Goal: Task Accomplishment & Management: Complete application form

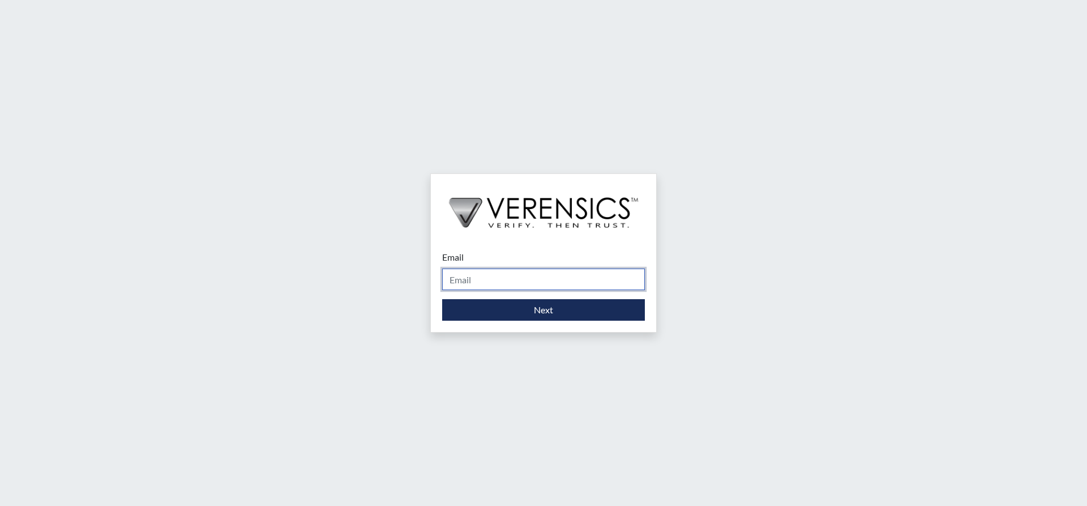
click at [563, 281] on input "Email" at bounding box center [543, 279] width 203 height 22
type input "[PERSON_NAME][EMAIL_ADDRESS][DOMAIN_NAME]"
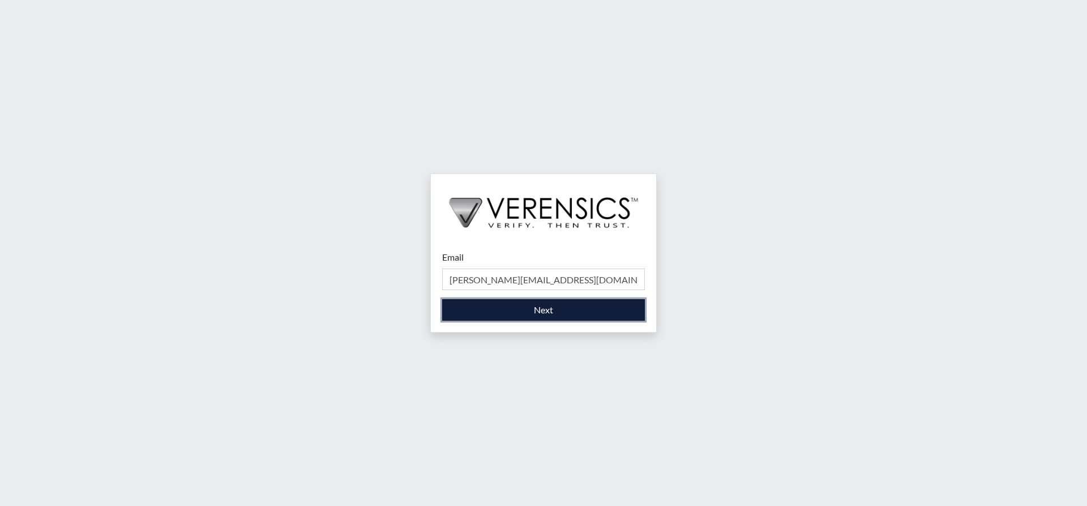
click at [558, 311] on button "Next" at bounding box center [543, 310] width 203 height 22
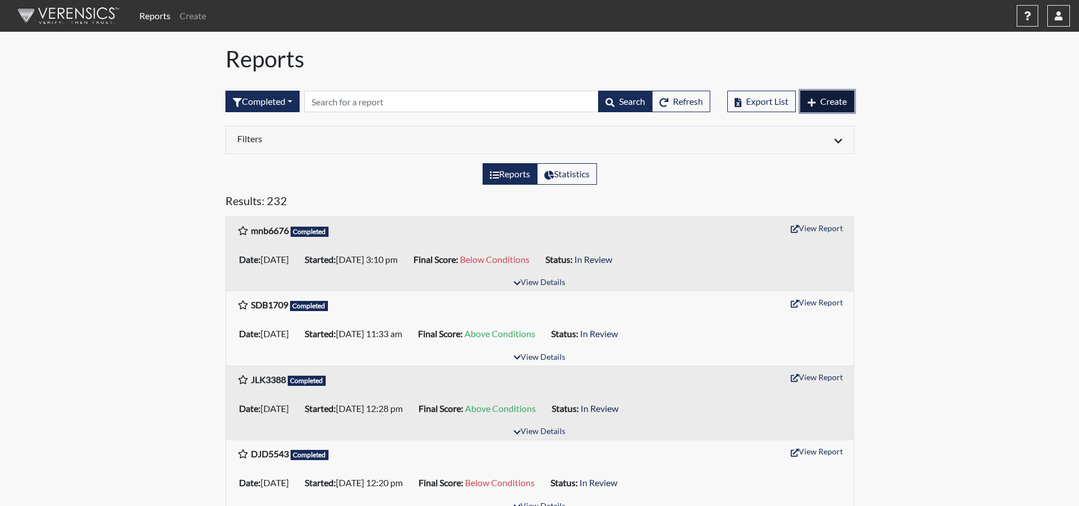
click at [832, 101] on span "Create" at bounding box center [833, 101] width 27 height 11
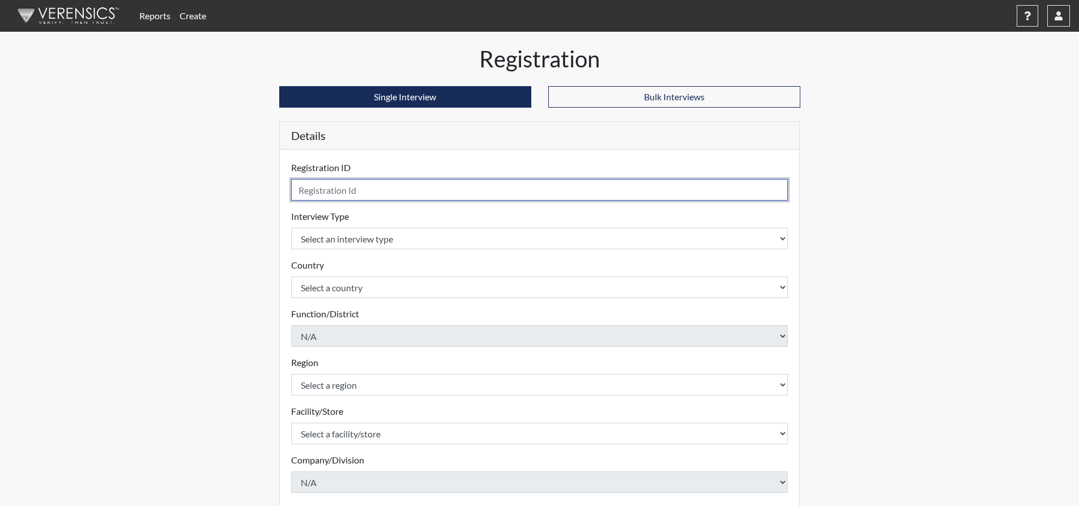
click at [497, 191] on input "text" at bounding box center [539, 190] width 497 height 22
type input "kc8393"
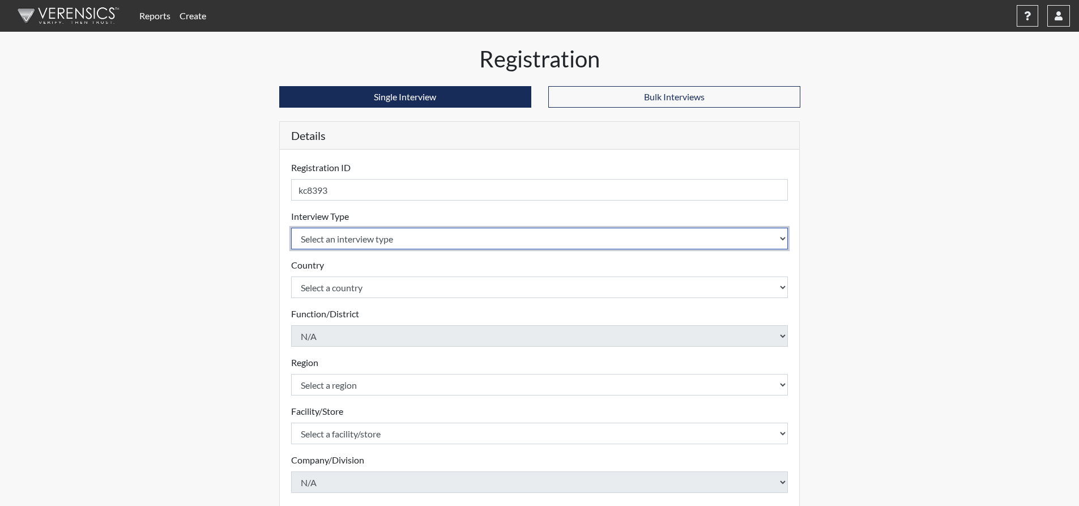
click at [474, 236] on select "Select an interview type Corrections Pre-Employment" at bounding box center [539, 239] width 497 height 22
select select "ff733e93-e1bf-11ea-9c9f-0eff0cf7eb8f"
click at [291, 228] on select "Select an interview type Corrections Pre-Employment" at bounding box center [539, 239] width 497 height 22
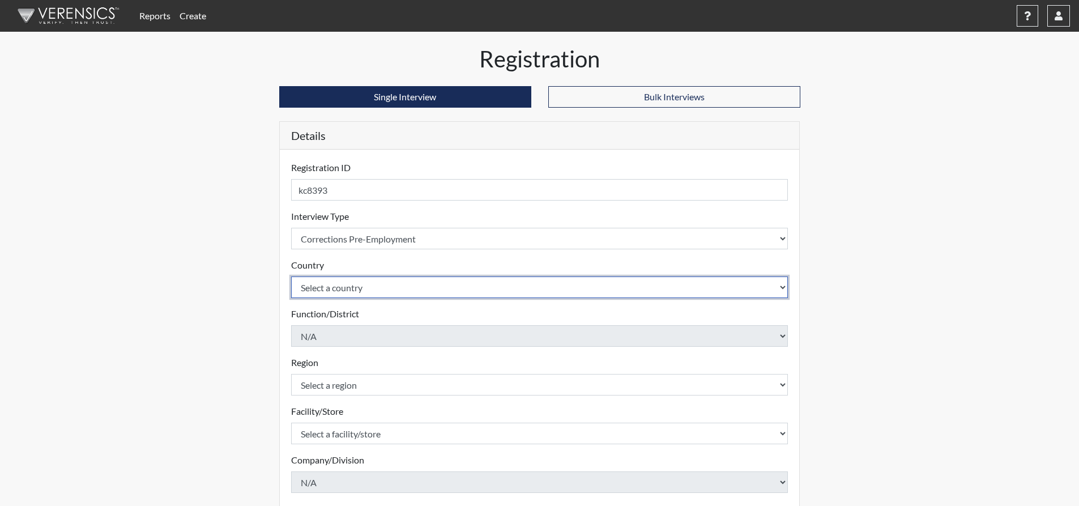
click at [469, 287] on select "Select a country [GEOGRAPHIC_DATA] [GEOGRAPHIC_DATA]" at bounding box center [539, 287] width 497 height 22
select select "united-states-of-[GEOGRAPHIC_DATA]"
click at [291, 276] on select "Select a country [GEOGRAPHIC_DATA] [GEOGRAPHIC_DATA]" at bounding box center [539, 287] width 497 height 22
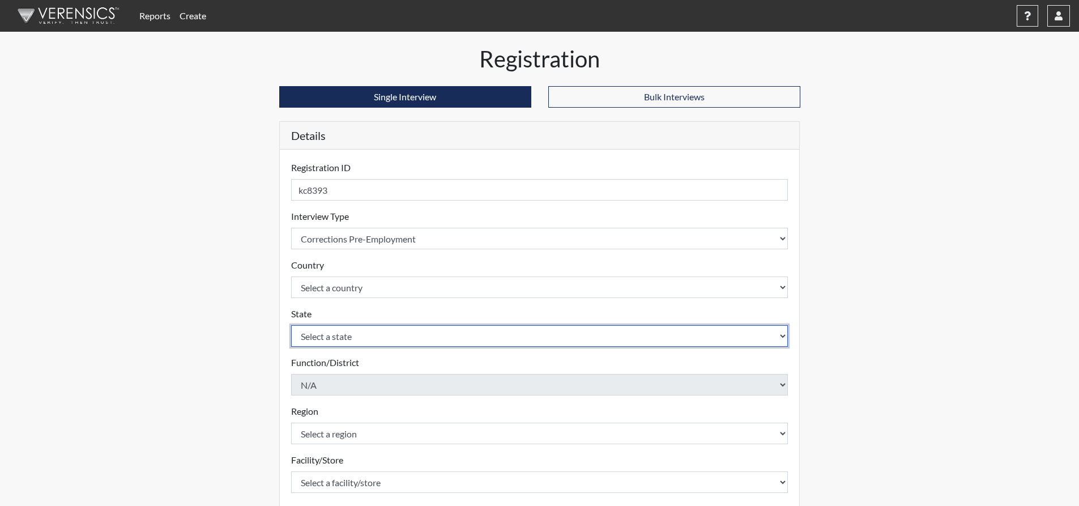
click at [455, 330] on select "Select a state [US_STATE] [US_STATE] [US_STATE] [US_STATE] [US_STATE] [US_STATE…" at bounding box center [539, 336] width 497 height 22
select select "GA"
click at [291, 325] on select "Select a state [US_STATE] [US_STATE] [US_STATE] [US_STATE] [US_STATE] [US_STATE…" at bounding box center [539, 336] width 497 height 22
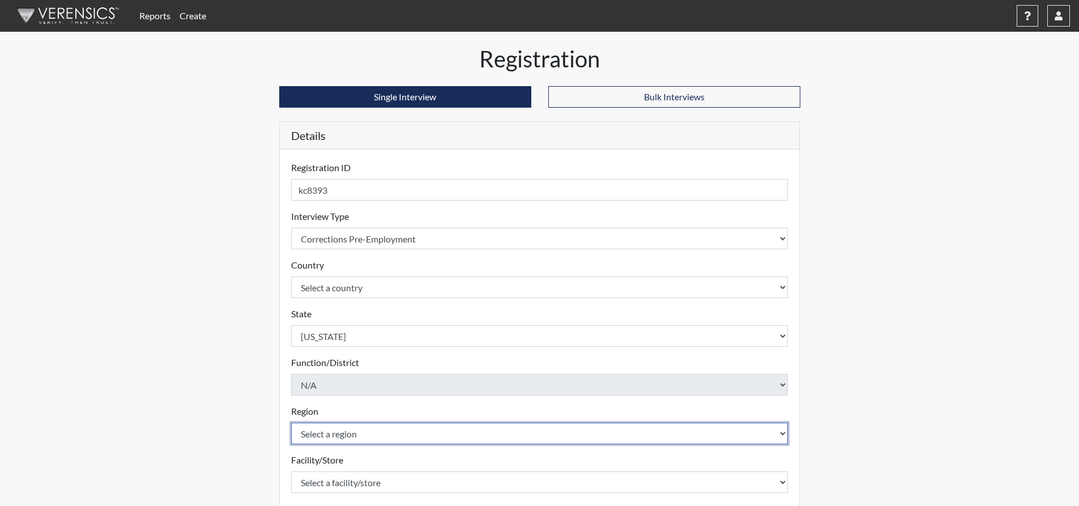
click at [402, 428] on select "Select a region [GEOGRAPHIC_DATA]" at bounding box center [539, 433] width 497 height 22
select select "743fb50d-a618-40f0-9631-f2ad6878b8a9"
click at [291, 422] on select "Select a region [GEOGRAPHIC_DATA]" at bounding box center [539, 433] width 497 height 22
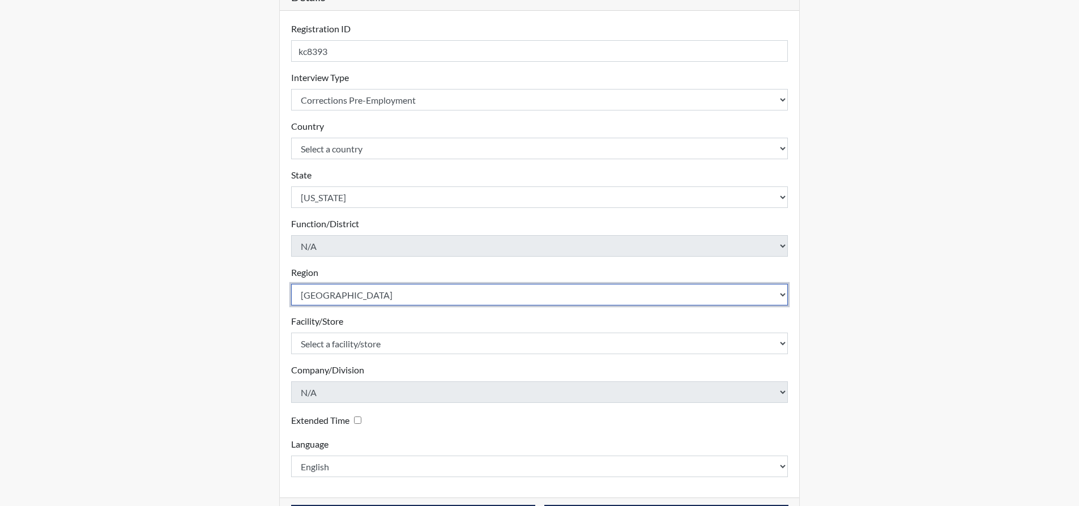
scroll to position [180, 0]
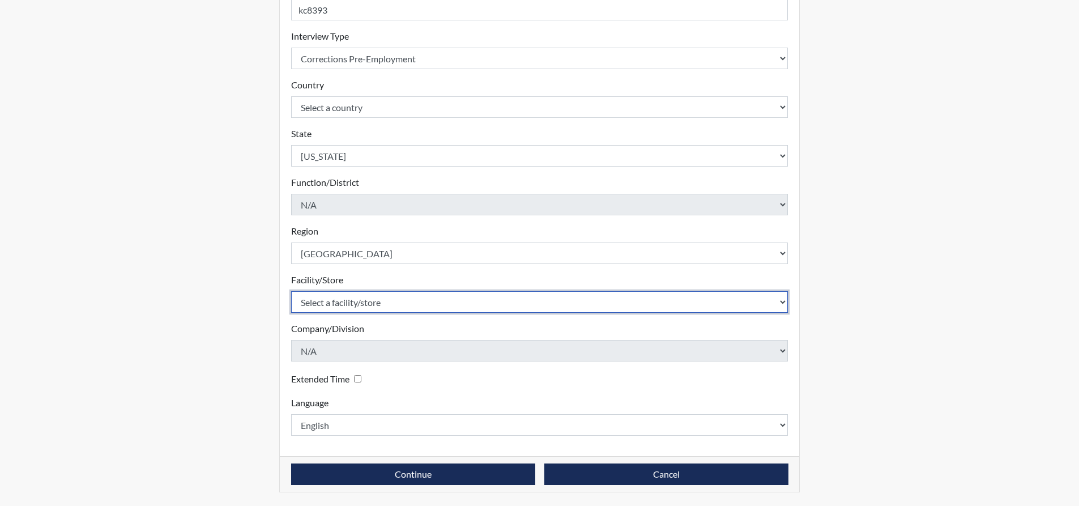
click at [408, 302] on select "Select a facility/store [PERSON_NAME]" at bounding box center [539, 302] width 497 height 22
select select "8e910059-186f-4f58-84aa-e2c3cd0b85af"
click at [291, 291] on select "Select a facility/store [PERSON_NAME]" at bounding box center [539, 302] width 497 height 22
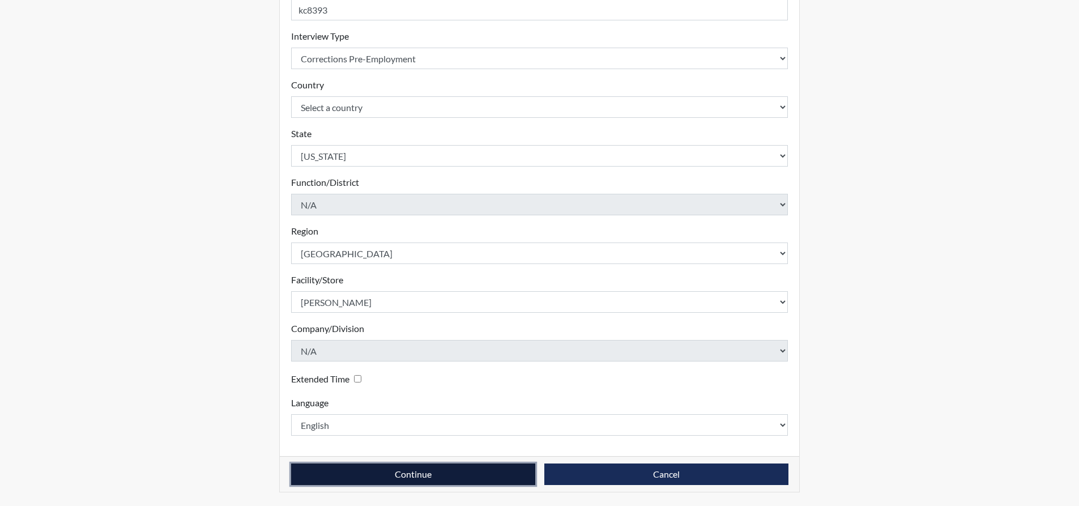
click at [420, 481] on button "Continue" at bounding box center [413, 474] width 244 height 22
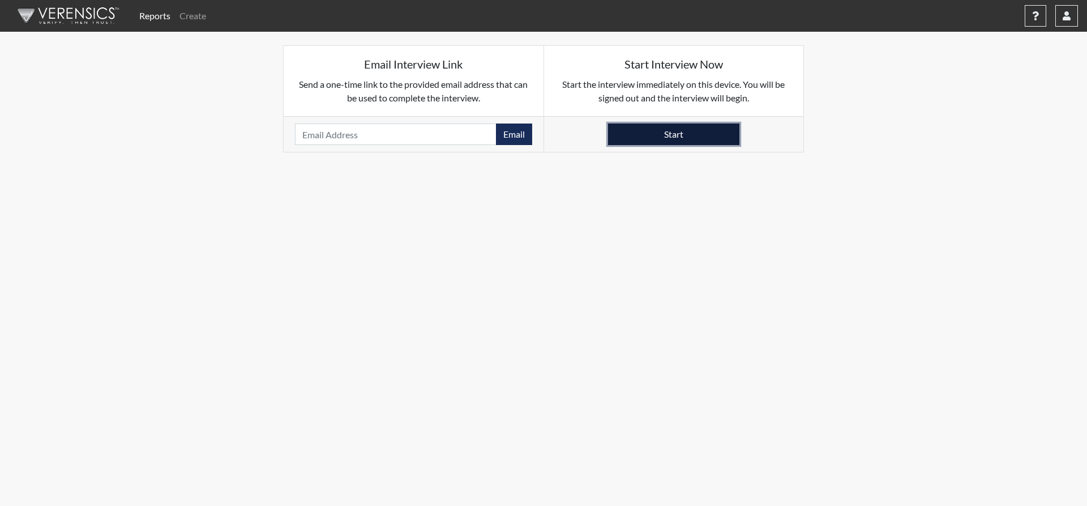
click at [659, 135] on button "Start" at bounding box center [673, 134] width 131 height 22
